Goal: Task Accomplishment & Management: Use online tool/utility

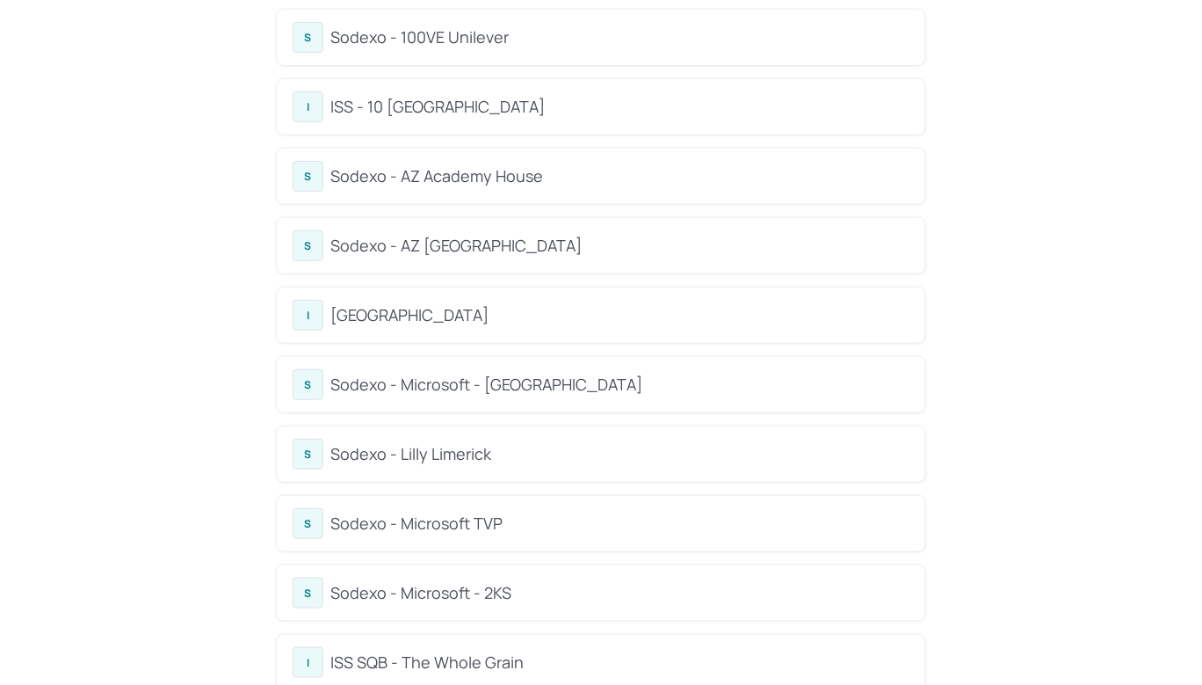
scroll to position [377, 0]
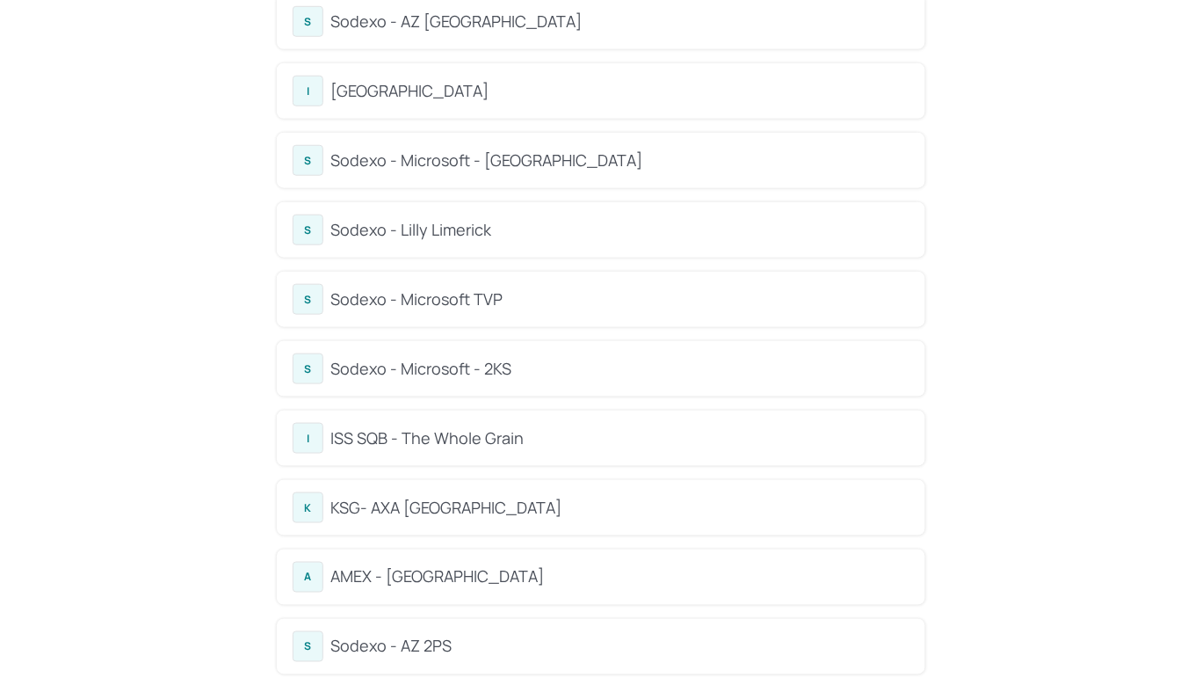
click at [503, 220] on div "Sodexo - Lilly Limerick" at bounding box center [619, 230] width 579 height 24
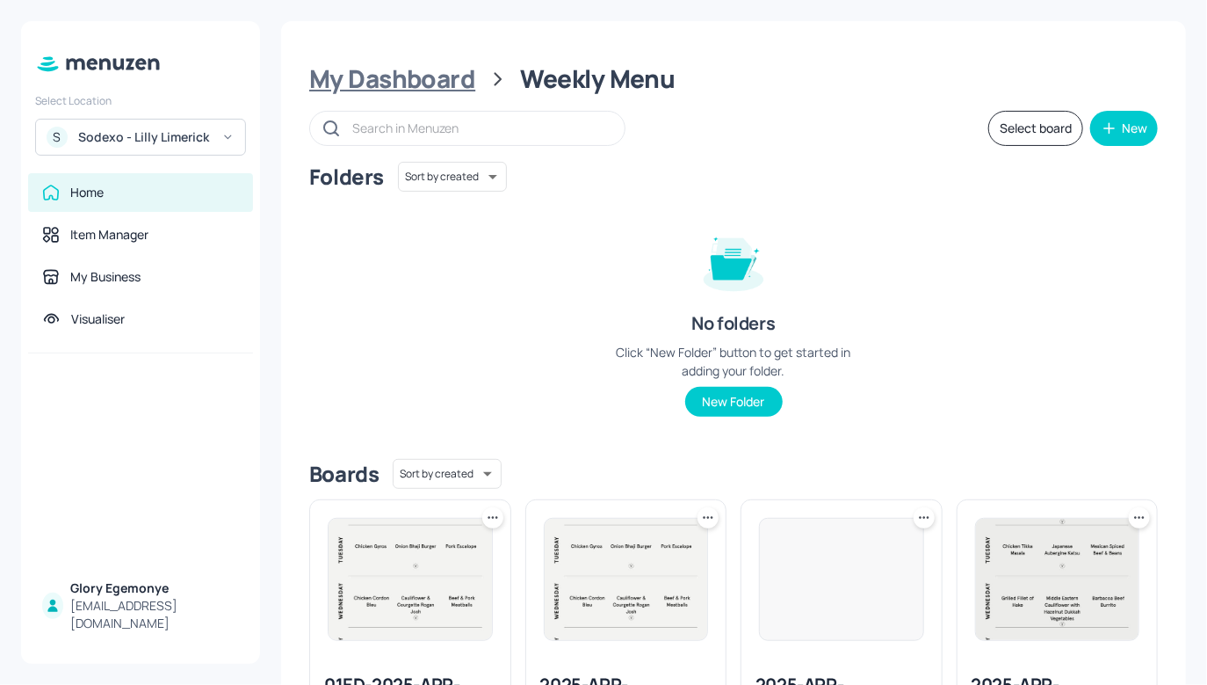
click at [430, 72] on div "My Dashboard" at bounding box center [392, 79] width 166 height 32
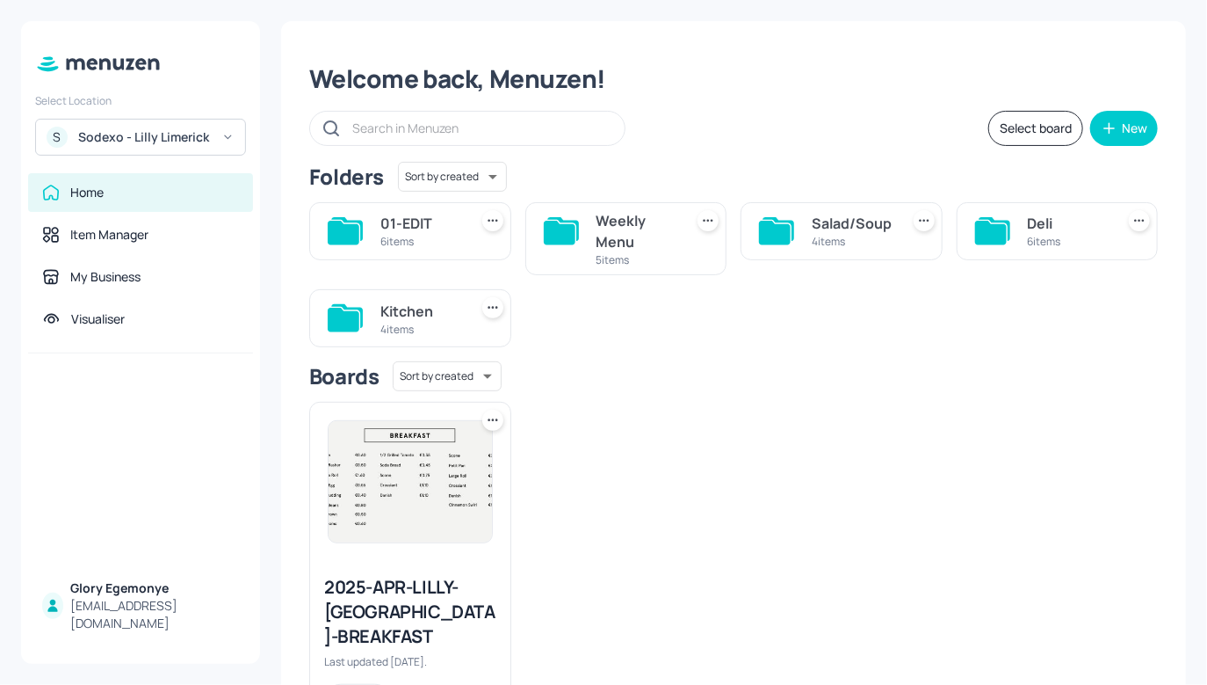
click at [984, 230] on icon at bounding box center [991, 233] width 32 height 24
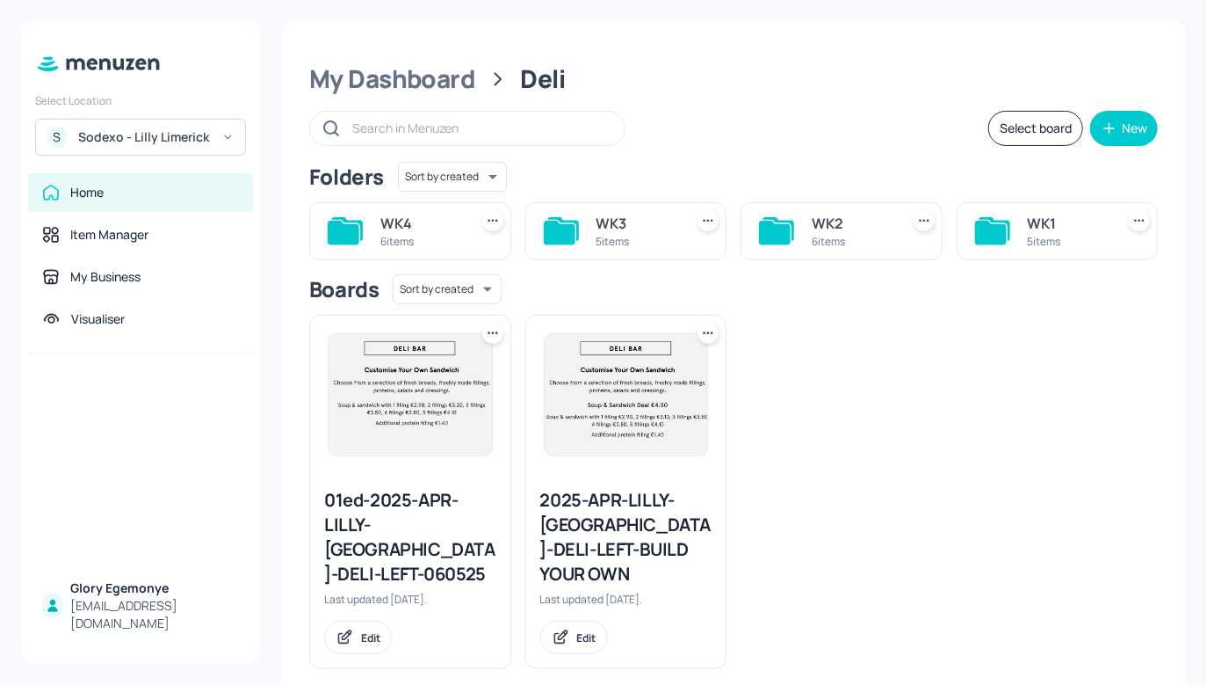
click at [344, 236] on icon at bounding box center [344, 233] width 32 height 24
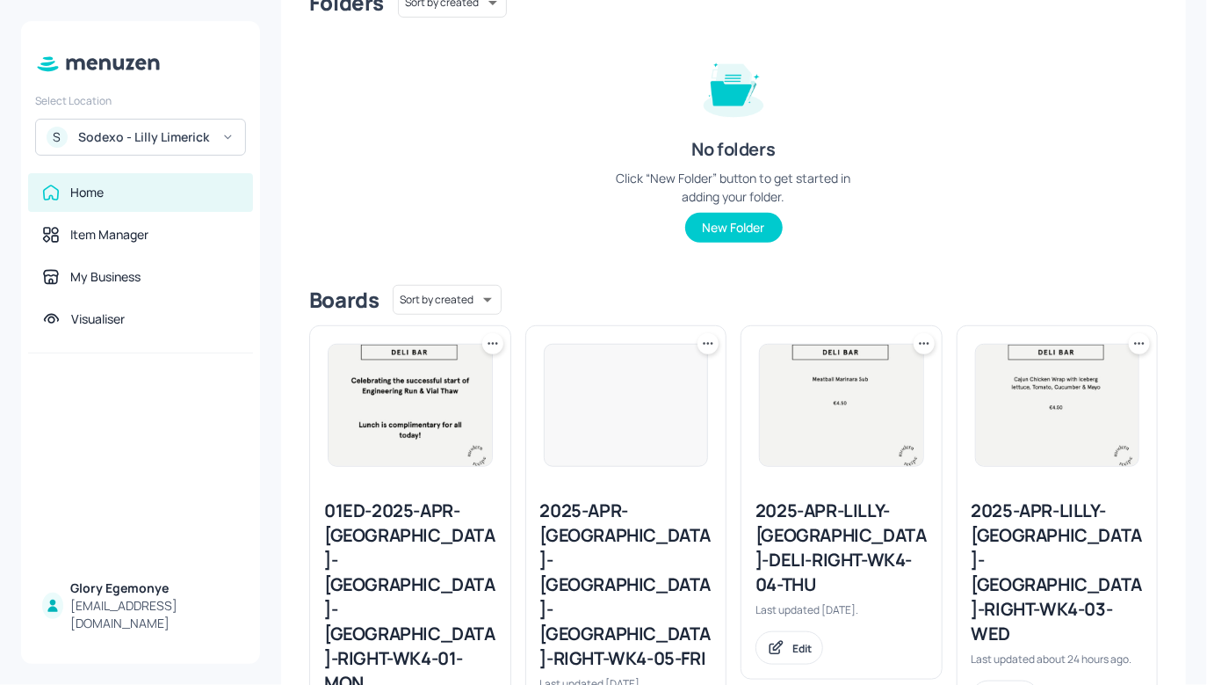
scroll to position [554, 0]
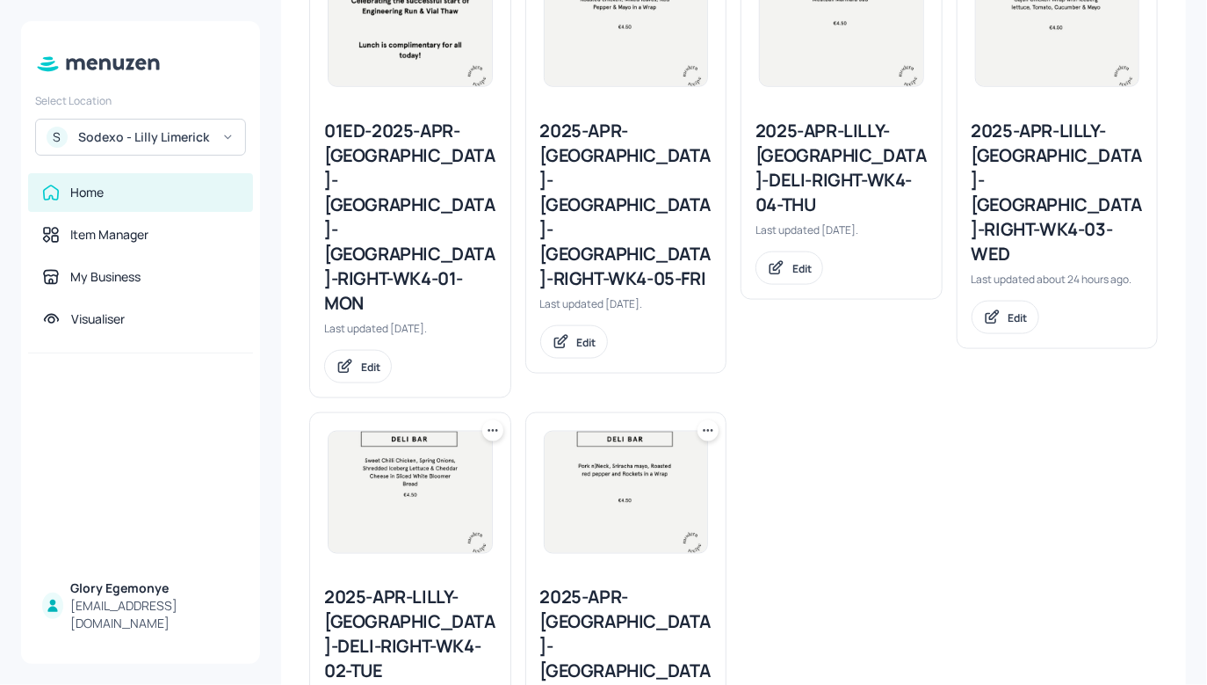
click at [830, 142] on div "2025-APR-LILLY-[GEOGRAPHIC_DATA]-DELI-RIGHT-WK4-04-THU" at bounding box center [842, 168] width 172 height 98
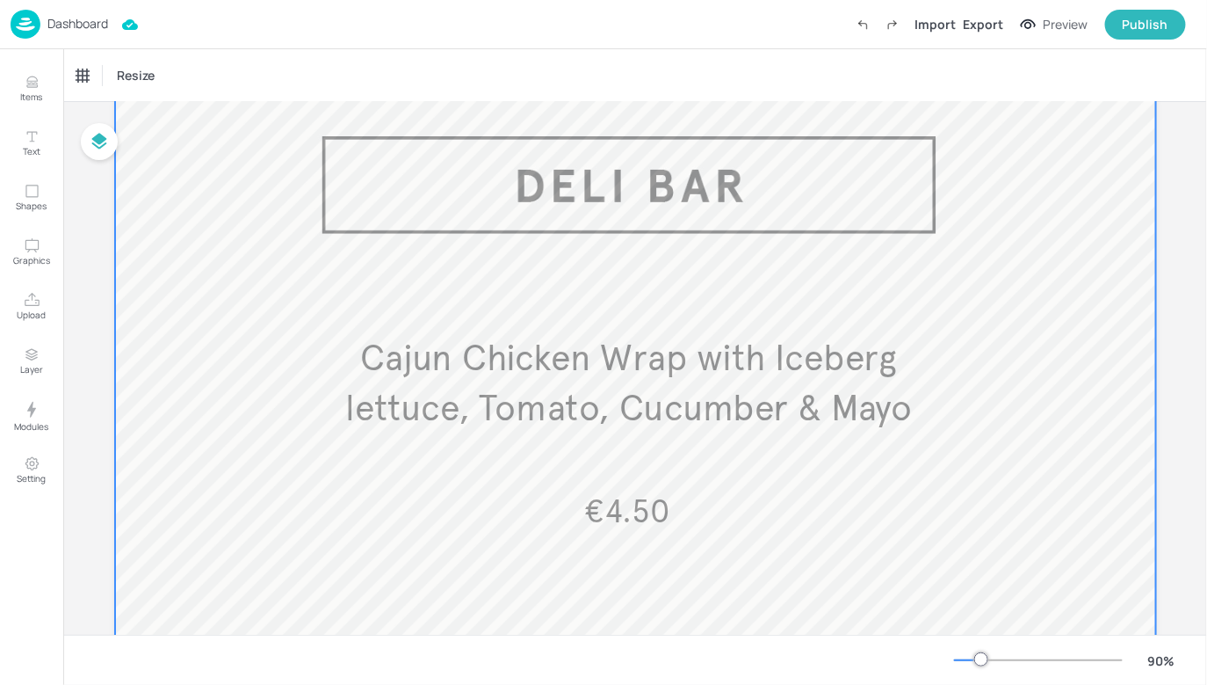
scroll to position [70, 0]
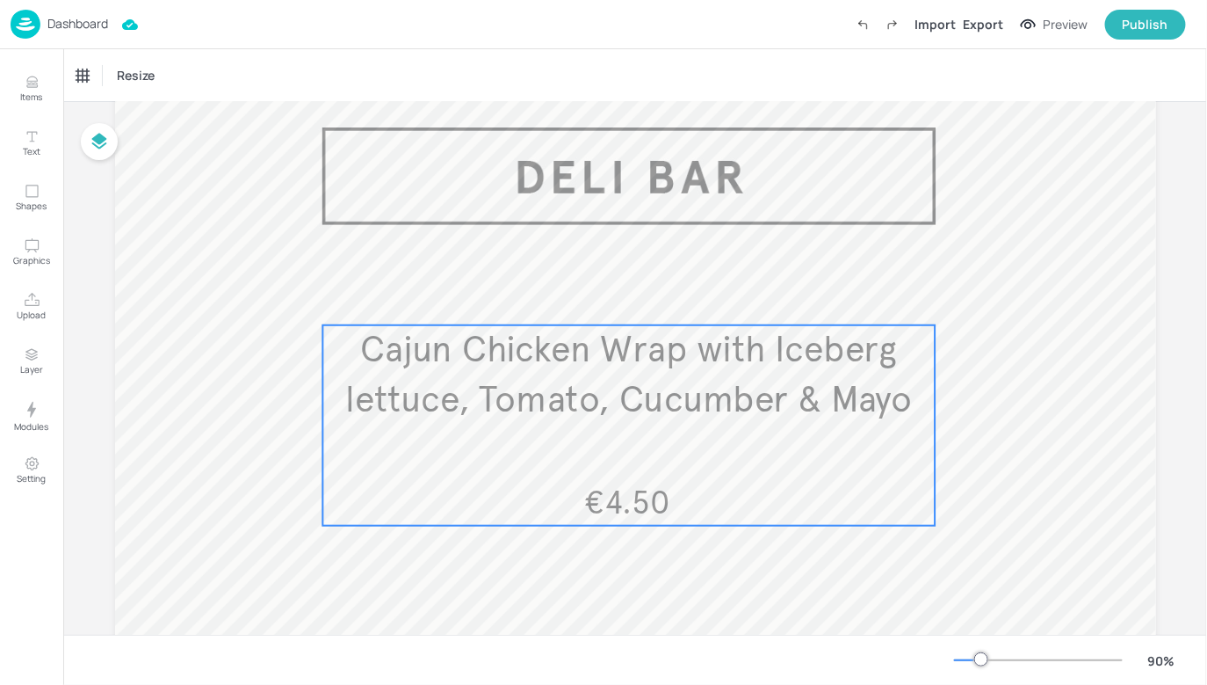
click at [602, 426] on div "Cajun Chicken Wrap with Iceberg lettuce, Tomato, Cucumber & Mayo €4.50" at bounding box center [629, 425] width 613 height 200
click at [610, 282] on div "Ungroup" at bounding box center [628, 295] width 189 height 28
click at [614, 291] on icon "Edit Item" at bounding box center [617, 295] width 15 height 14
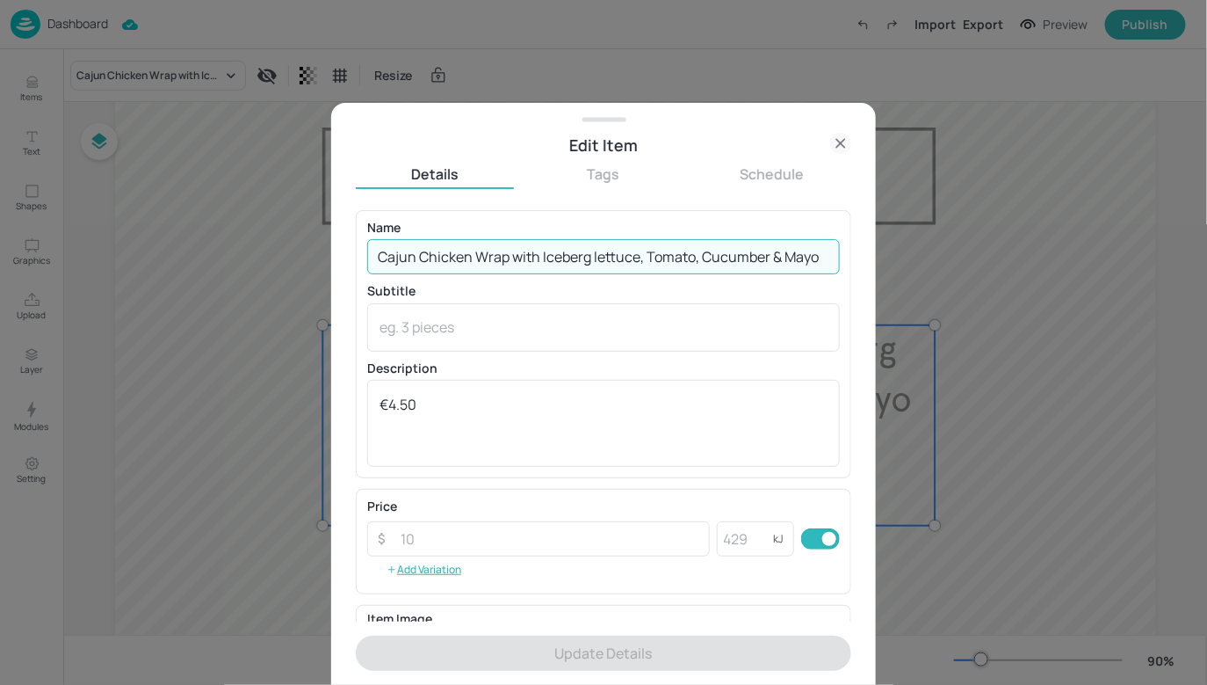
drag, startPoint x: 379, startPoint y: 260, endPoint x: 845, endPoint y: 272, distance: 466.8
click at [845, 272] on div "Name Cajun Chicken Wrap with Iceberg lettuce, Tomato, Cucumber & Mayo ​ Subtitl…" at bounding box center [604, 344] width 496 height 268
paste input "Tandoori Chicken Panini Tandoori chicken, Mayo, Spring onion and Cheese in a Pa…"
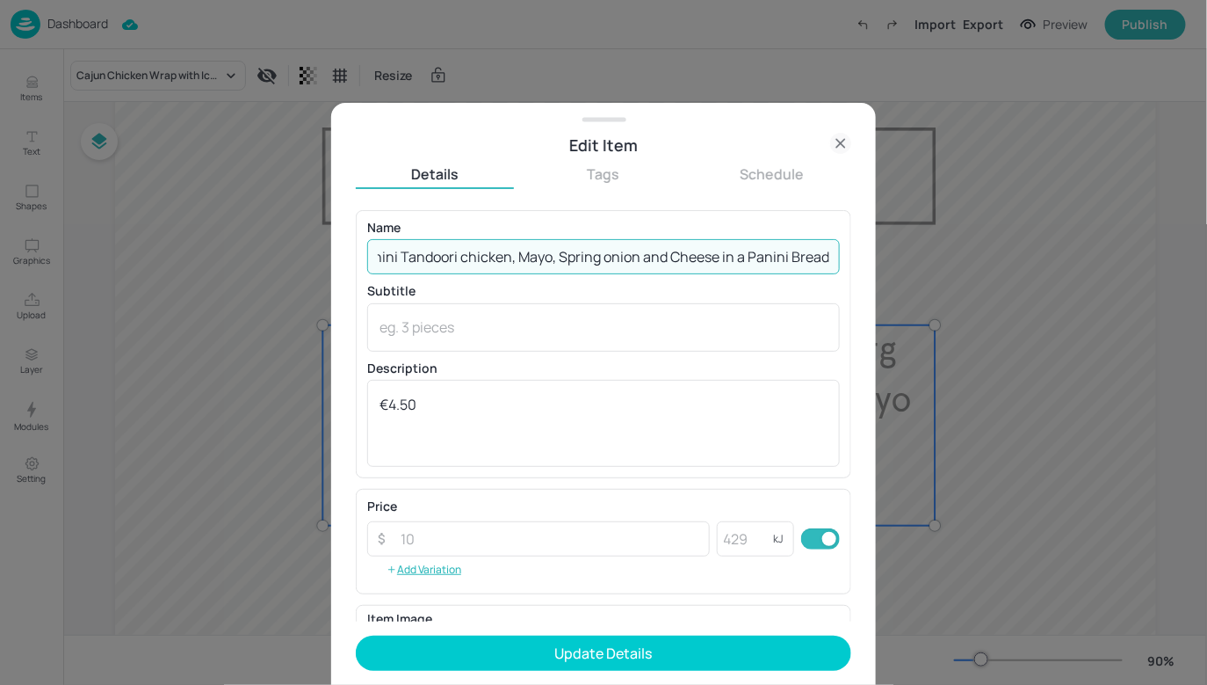
click at [663, 256] on input "Tandoori Chicken Panini Tandoori chicken, Mayo, Spring onion and Cheese in a Pa…" at bounding box center [603, 256] width 473 height 35
drag, startPoint x: 447, startPoint y: 250, endPoint x: 329, endPoint y: 245, distance: 118.8
click at [322, 245] on div "Edit Item Details Tags Schedule Name Tandoori Chicken Panini Tandoori chicken, …" at bounding box center [603, 342] width 1207 height 685
click at [478, 258] on input "Tandoori Chicken Panini Tandoori chicken, Mayo, Spring onion & Cheese in a Pani…" at bounding box center [603, 256] width 473 height 35
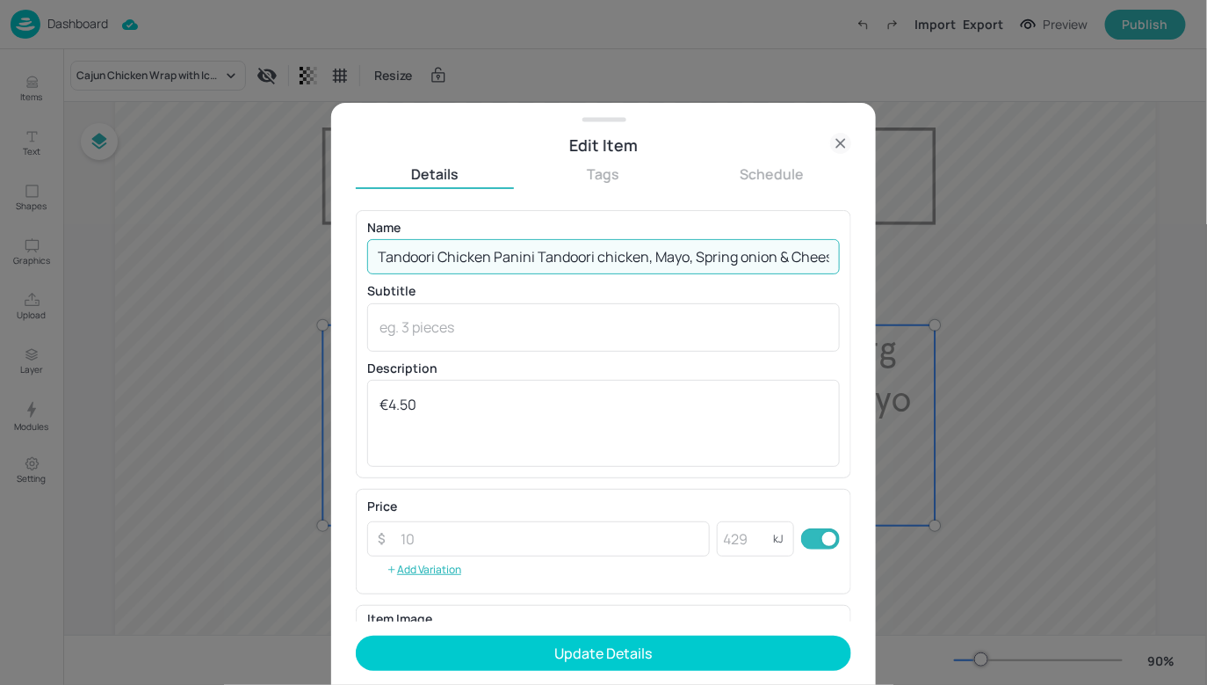
click at [531, 258] on input "Tandoori Chicken Panini Tandoori chicken, Mayo, Spring onion & Cheese in a Pani…" at bounding box center [603, 256] width 473 height 35
click at [609, 256] on input "Tandoori Chicken Panini: Tandoori chicken, Mayo, Spring onion & Cheese in a Pan…" at bounding box center [603, 256] width 473 height 35
drag, startPoint x: 664, startPoint y: 257, endPoint x: 838, endPoint y: 253, distance: 174.0
click at [838, 253] on div "Name Tandoori Chicken Panini: Tandoori Chicken, Mayo, Spring onion & Cheese in …" at bounding box center [604, 344] width 496 height 268
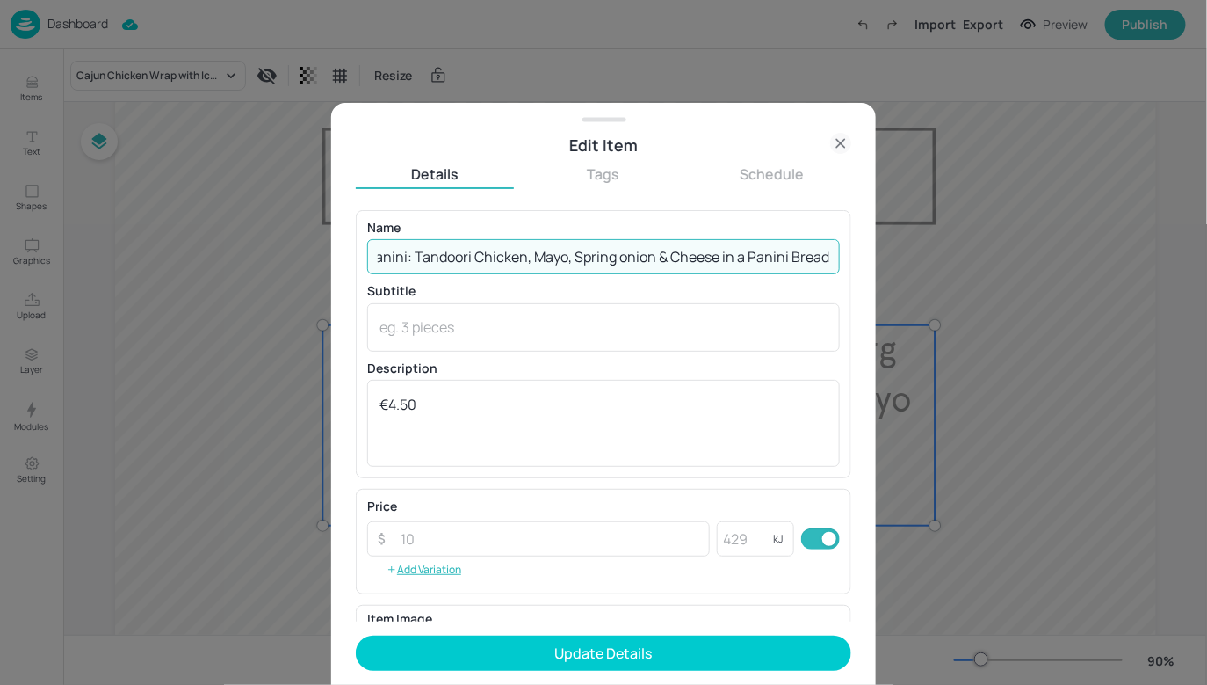
click at [642, 255] on input "Tandoori Chicken Panini: Tandoori Chicken, Mayo, Spring onion & Cheese in a Pan…" at bounding box center [603, 256] width 473 height 35
click at [621, 255] on input "Tandoori Chicken Panini: Tandoori Chicken, Mayo, Spring onion & Cheese in a Pan…" at bounding box center [603, 256] width 473 height 35
click at [703, 262] on input "Tandoori Chicken Panini: Tandoori Chicken, Mayo, Spring Onion & Cheese in a Pan…" at bounding box center [603, 256] width 473 height 35
click at [660, 257] on input "Tandoori Chicken Panini: Tandoori Chicken, Mayo, Spring Onion & Cheese in a Pan…" at bounding box center [603, 256] width 473 height 35
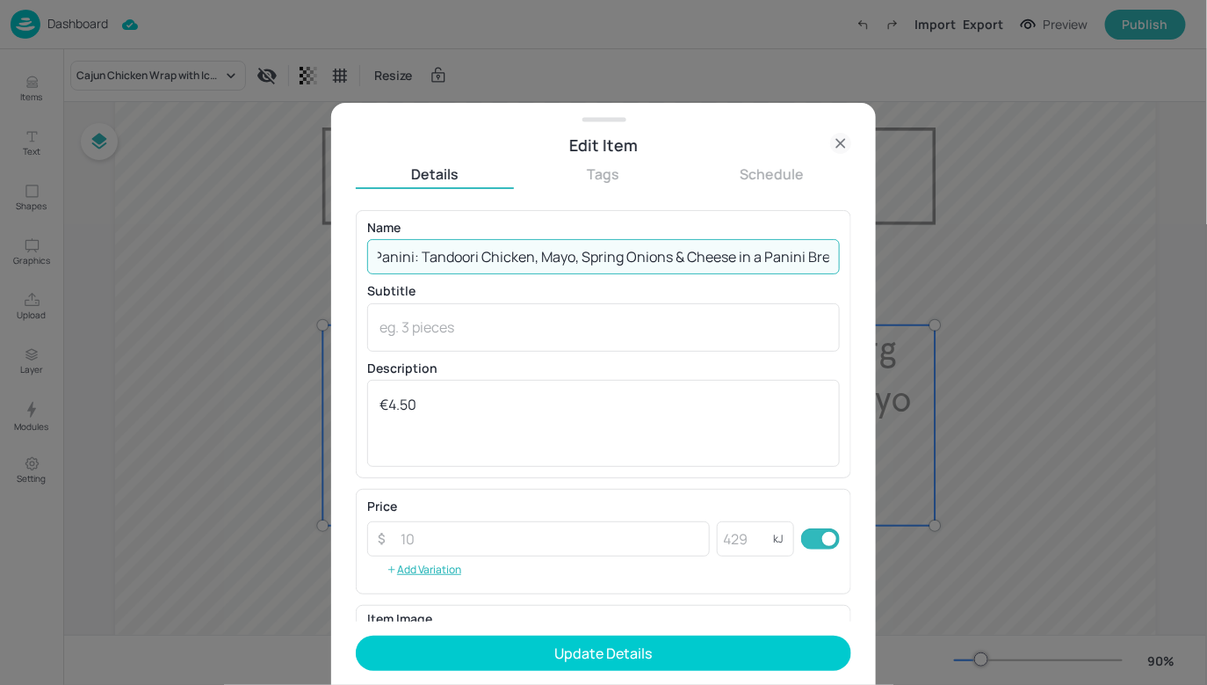
scroll to position [0, 138]
drag, startPoint x: 662, startPoint y: 265, endPoint x: 834, endPoint y: 259, distance: 172.4
click at [834, 259] on input "Tandoori Chicken Panini: Tandoori Chicken, Mayo, Spring Onions & Cheese in a Pa…" at bounding box center [603, 256] width 473 height 35
click at [808, 264] on input "Tandoori Chicken Panini: Tandoori Chicken, Mayo, Spring Onions & Cheese in a Pa…" at bounding box center [603, 256] width 473 height 35
click at [823, 262] on input "Tandoori Chicken Panini: Tandoori Chicken, Mayo, Spring Onions & Cheese in a Pa…" at bounding box center [603, 256] width 473 height 35
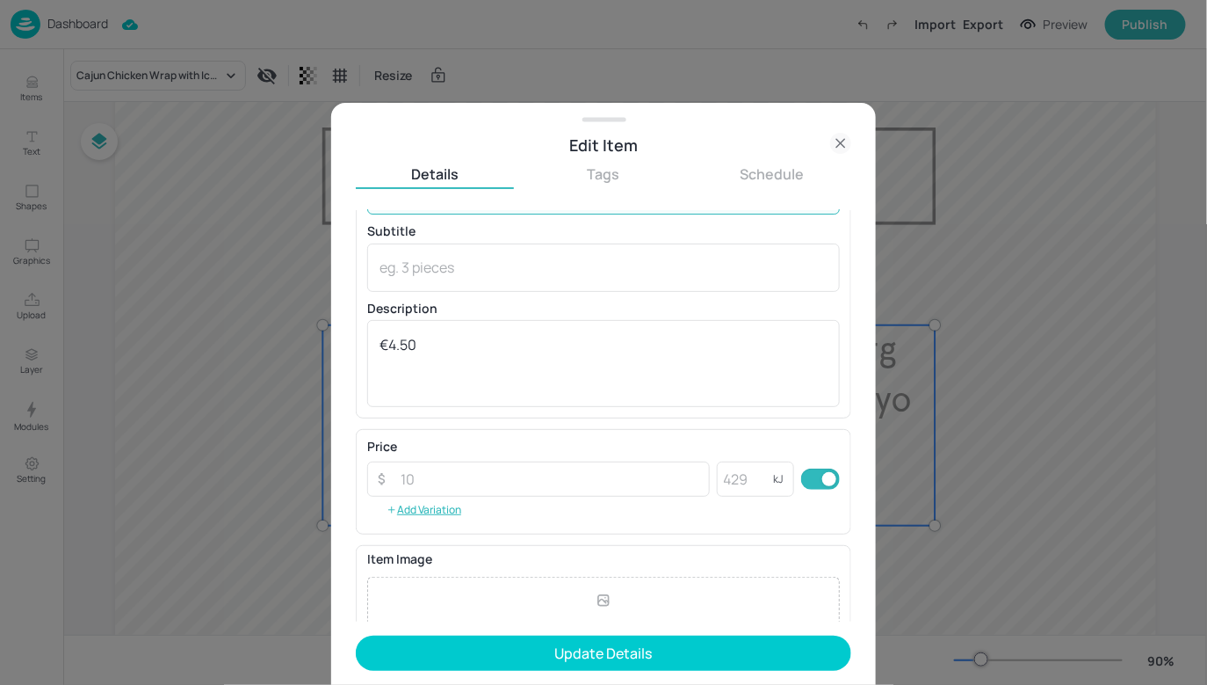
scroll to position [239, 0]
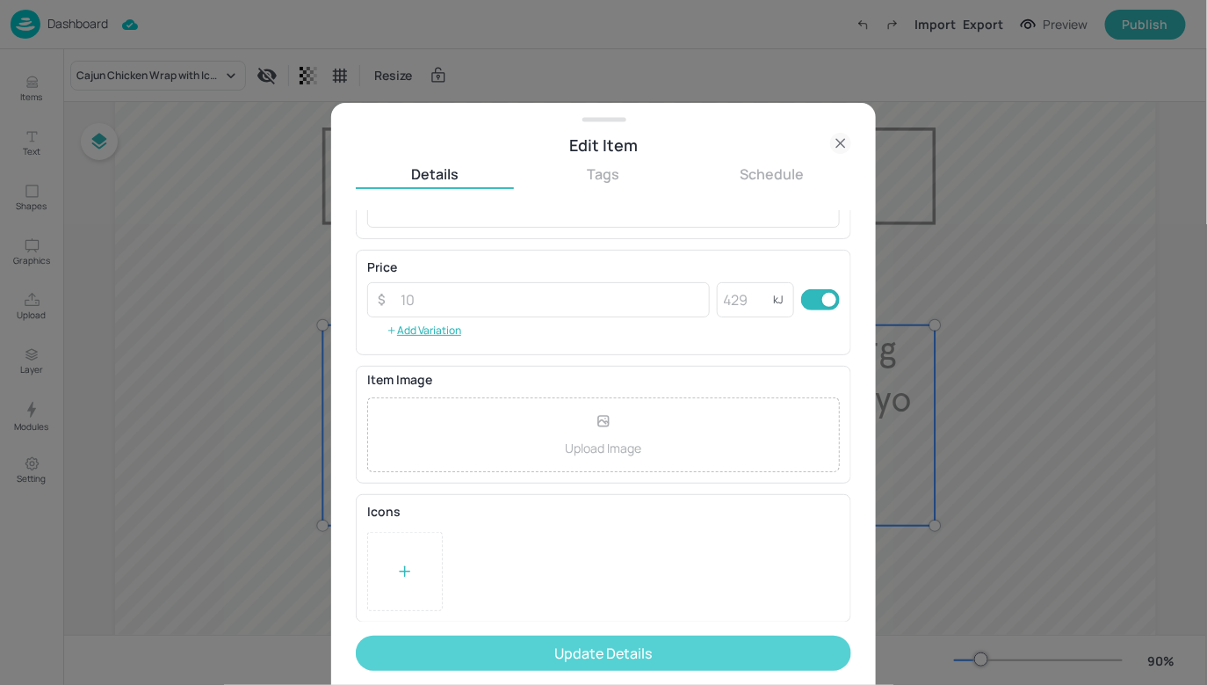
type input "Tandoori Chicken Panini: Tandoori Chicken, Mayo, Spring Onions & Cheese in a Pa…"
click at [498, 652] on button "Update Details" at bounding box center [604, 652] width 496 height 35
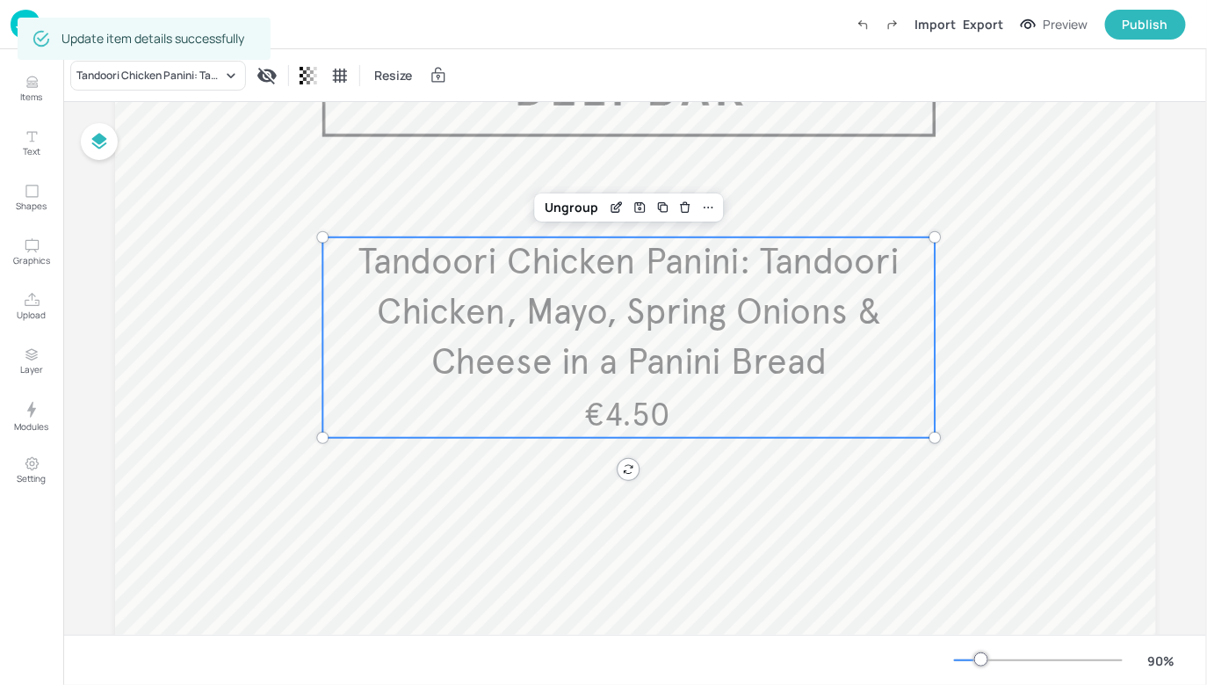
scroll to position [157, 0]
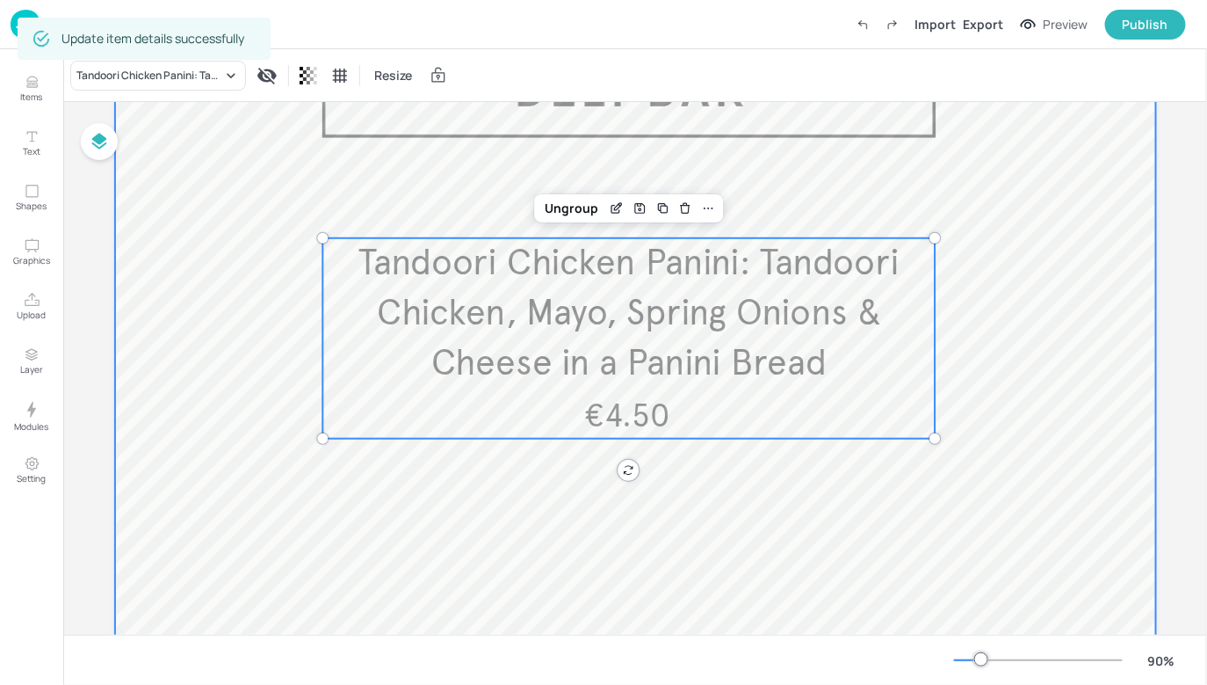
click at [977, 306] on div at bounding box center [635, 428] width 1041 height 855
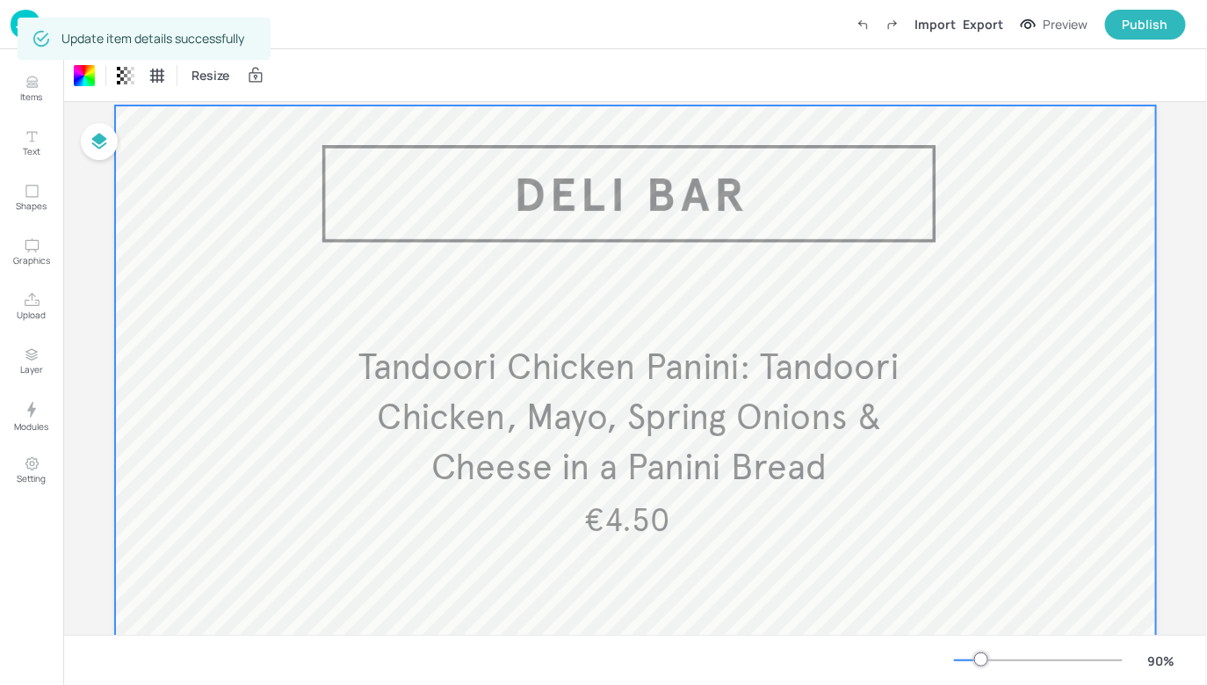
scroll to position [0, 0]
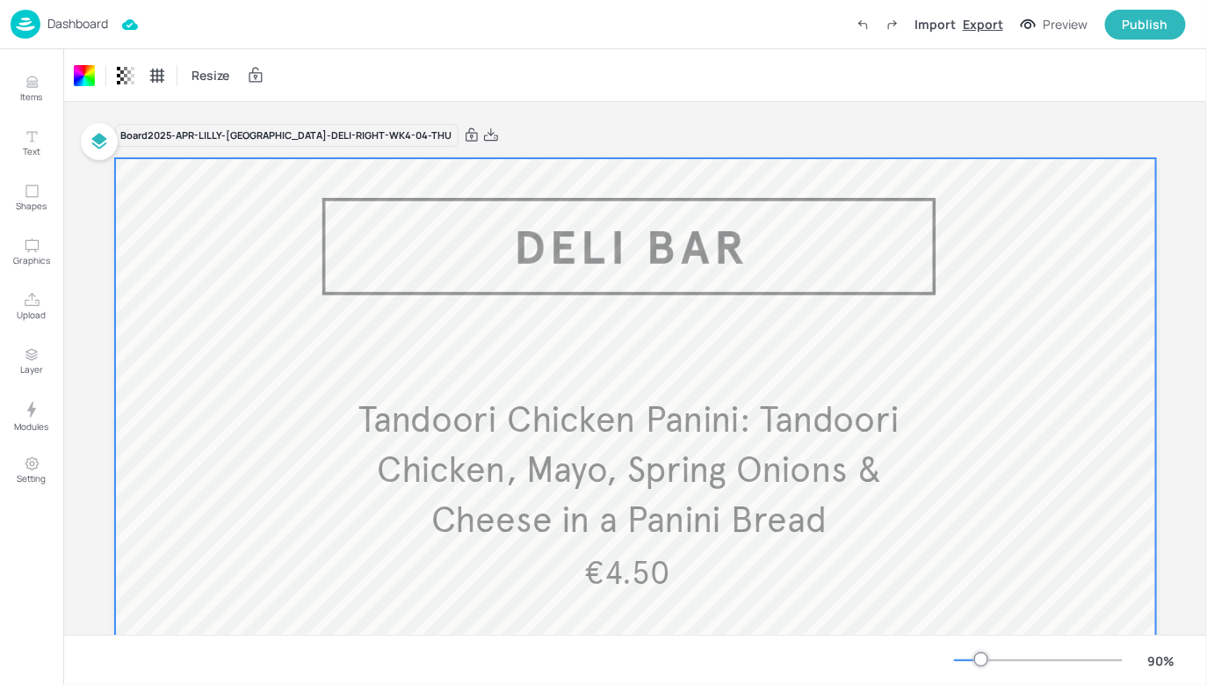
click at [985, 25] on div "Export" at bounding box center [983, 24] width 40 height 18
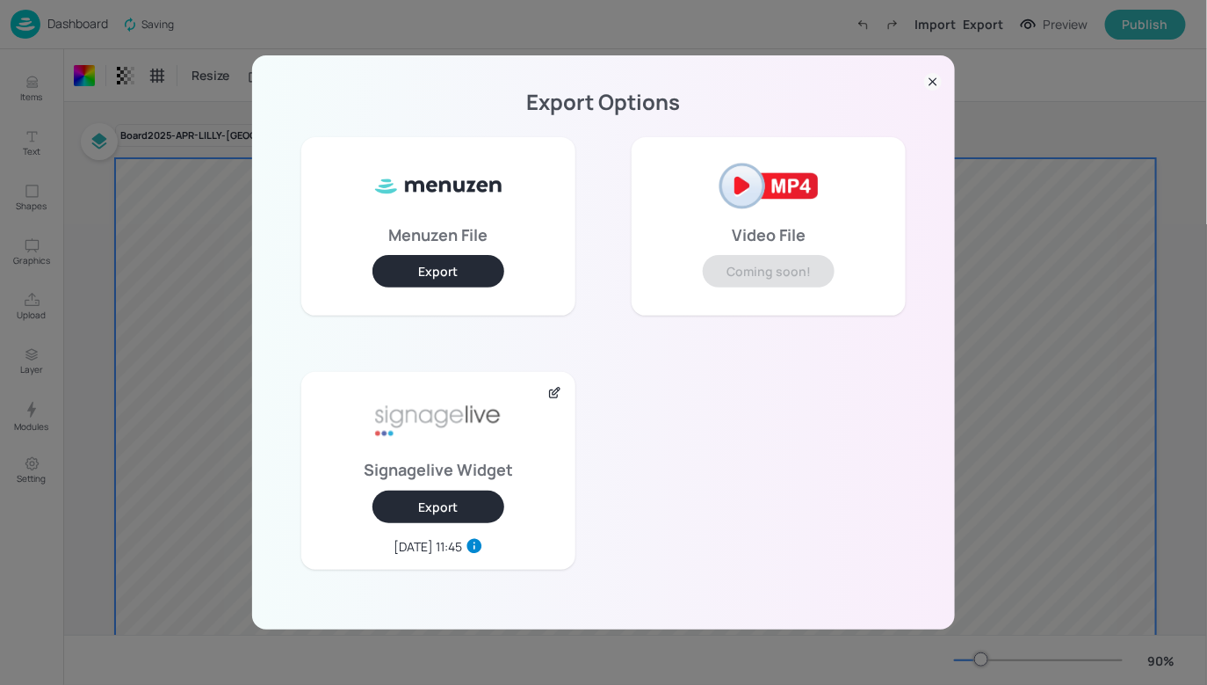
click at [431, 510] on button "Export" at bounding box center [439, 506] width 132 height 33
